Goal: Use online tool/utility: Utilize a website feature to perform a specific function

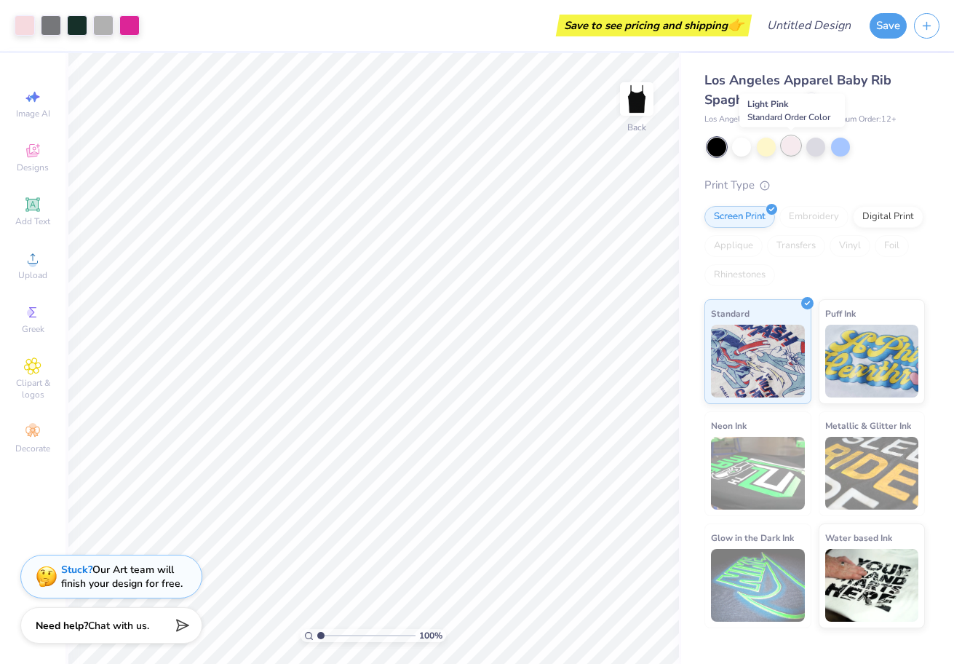
click at [790, 140] on div at bounding box center [791, 145] width 19 height 19
click at [794, 151] on div at bounding box center [791, 145] width 19 height 19
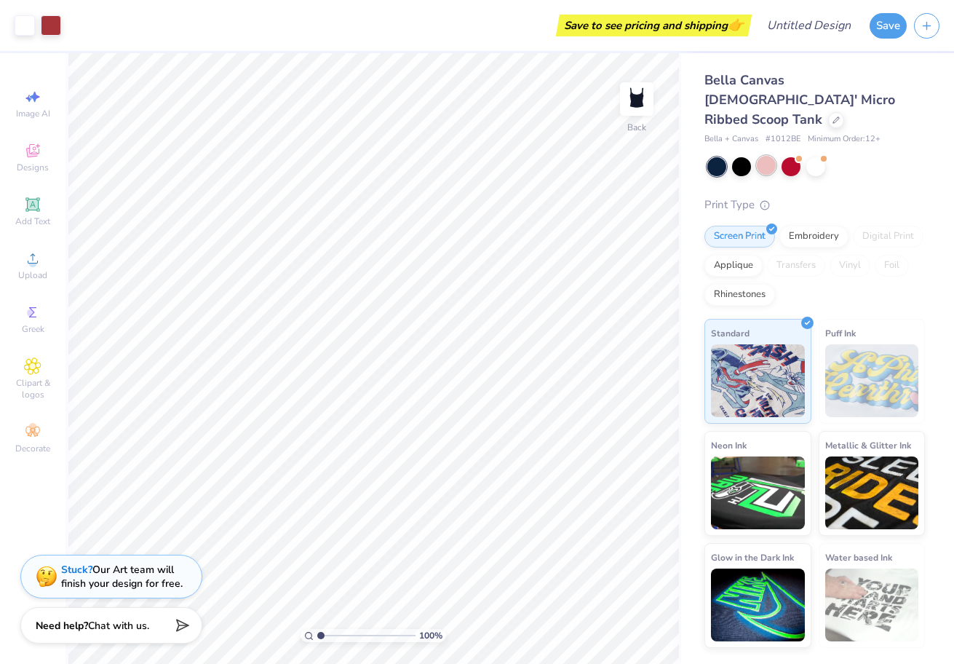
click at [771, 156] on div at bounding box center [766, 165] width 19 height 19
click at [769, 156] on div at bounding box center [766, 165] width 19 height 19
click at [796, 223] on div "Embroidery" at bounding box center [814, 234] width 69 height 22
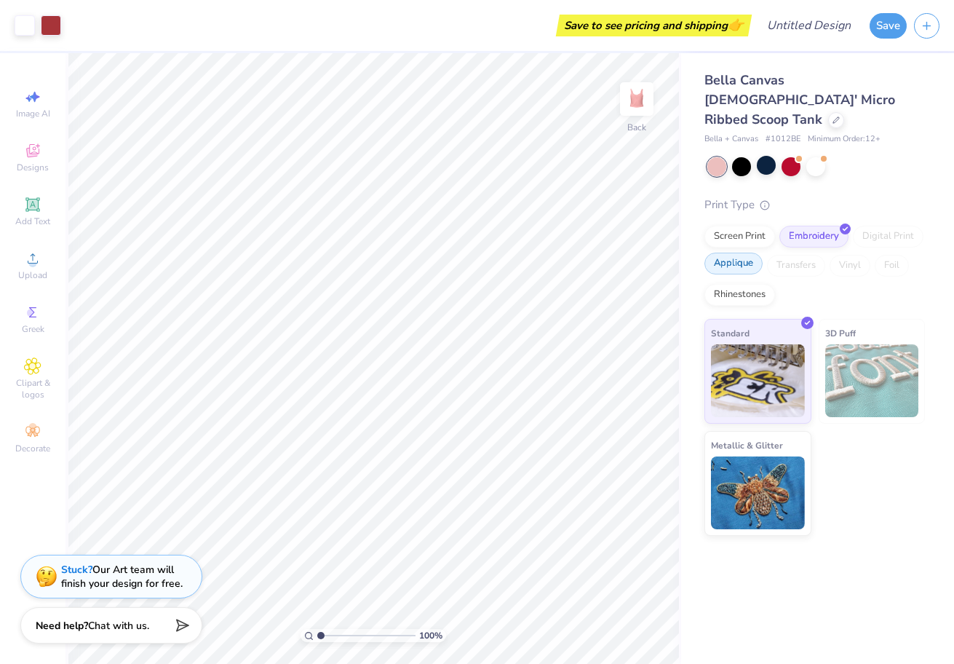
click at [734, 253] on div "Applique" at bounding box center [734, 264] width 58 height 22
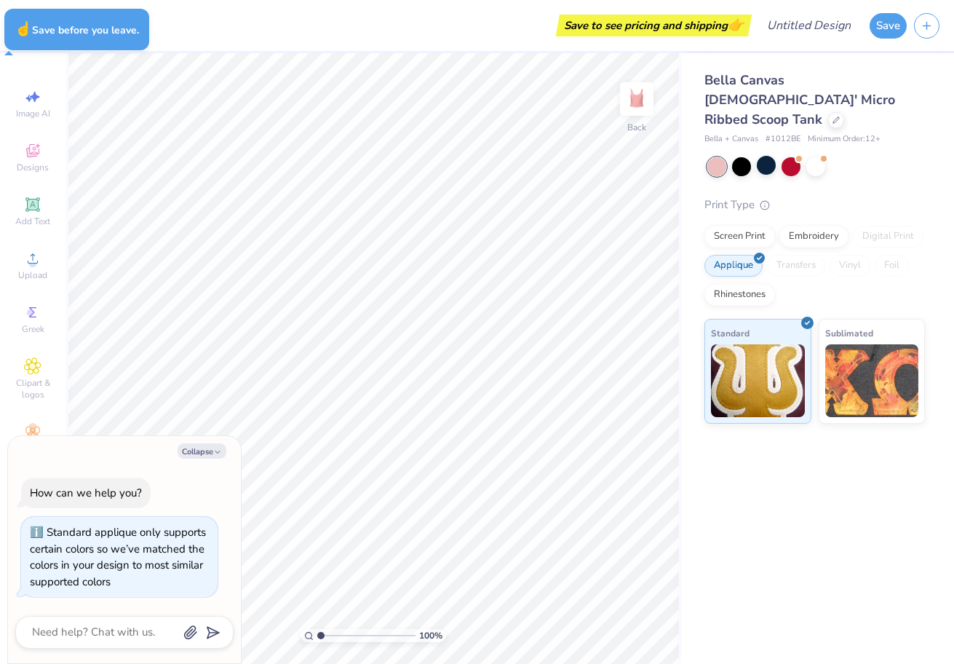
type textarea "x"
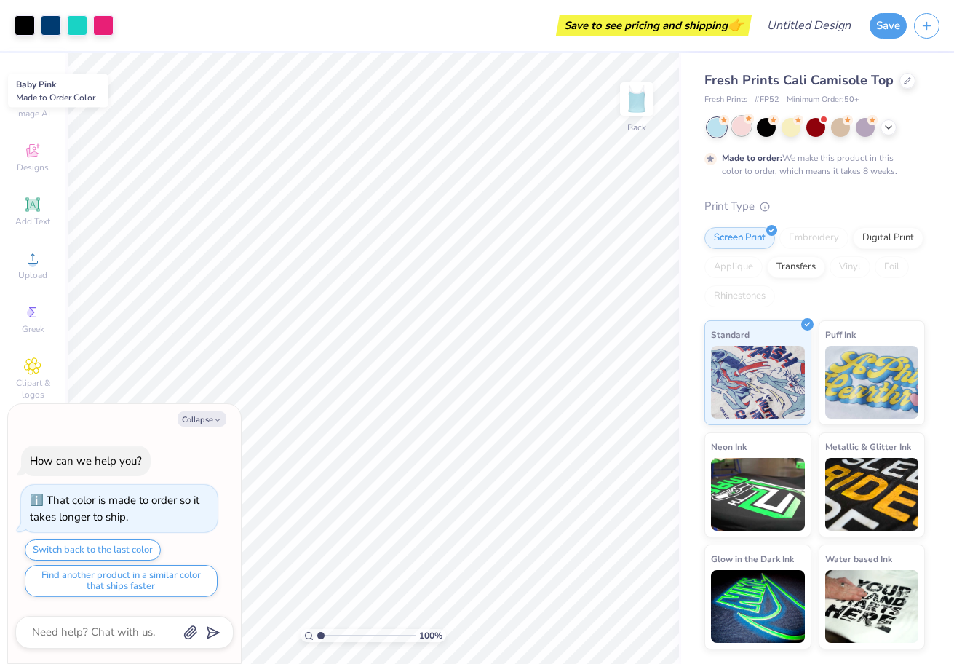
click at [745, 127] on div at bounding box center [741, 125] width 19 height 19
click at [889, 124] on polyline at bounding box center [889, 125] width 6 height 3
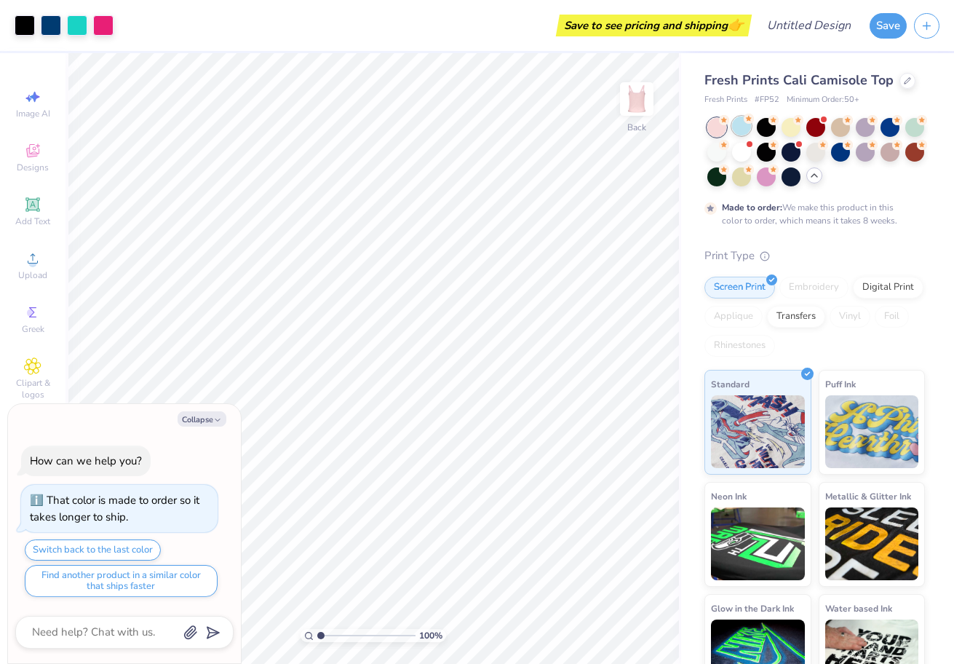
click at [742, 124] on div at bounding box center [741, 125] width 19 height 19
click at [788, 127] on div at bounding box center [791, 125] width 19 height 19
click at [913, 129] on div at bounding box center [914, 125] width 19 height 19
click at [764, 131] on div at bounding box center [766, 125] width 19 height 19
click at [210, 419] on button "Collapse" at bounding box center [202, 418] width 49 height 15
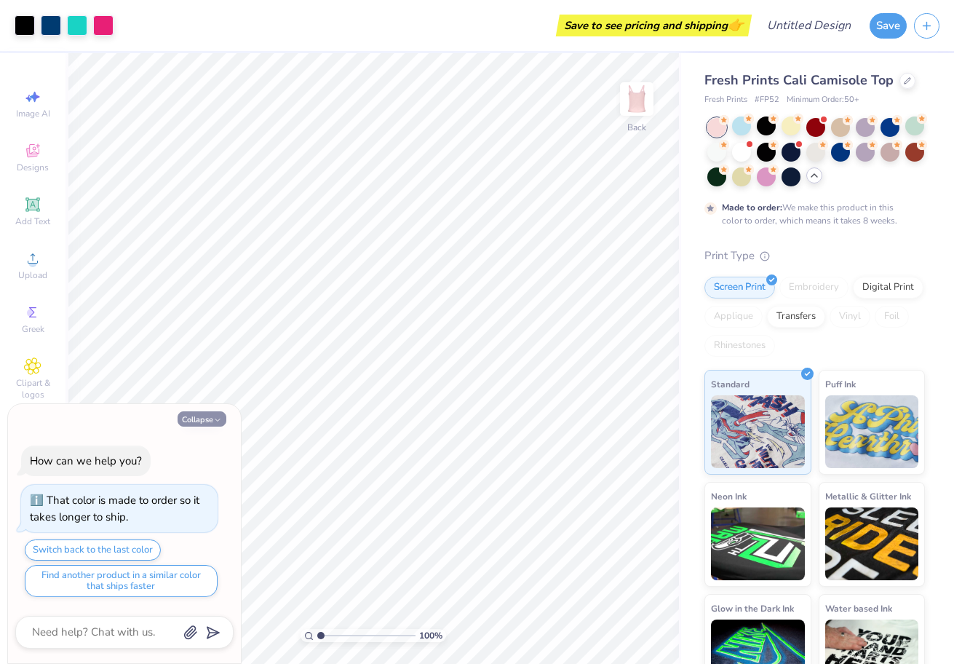
type textarea "x"
